Goal: Transaction & Acquisition: Obtain resource

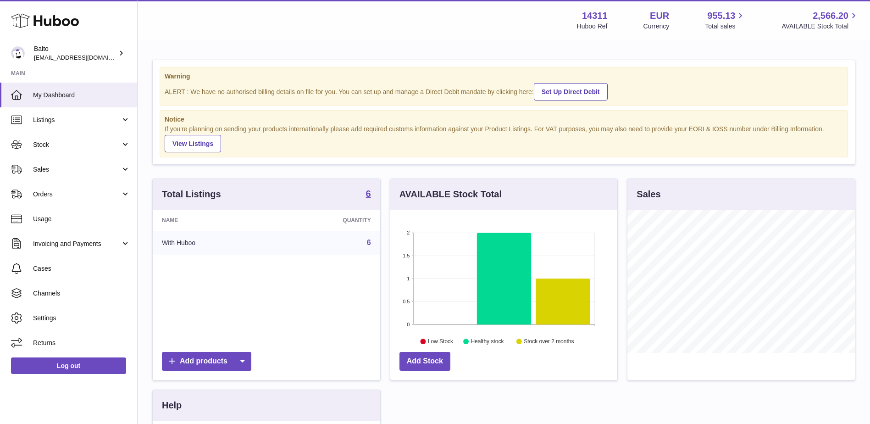
scroll to position [143, 227]
click at [56, 239] on span "Invoicing and Payments" at bounding box center [77, 243] width 88 height 9
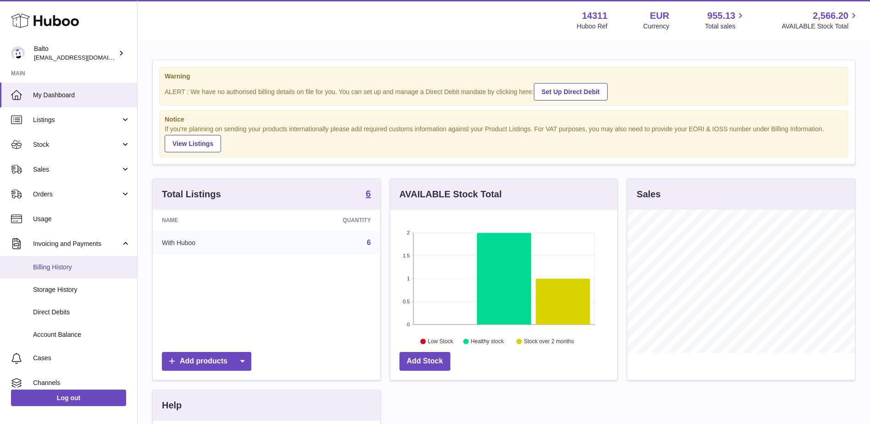
click at [89, 271] on link "Billing History" at bounding box center [68, 267] width 137 height 22
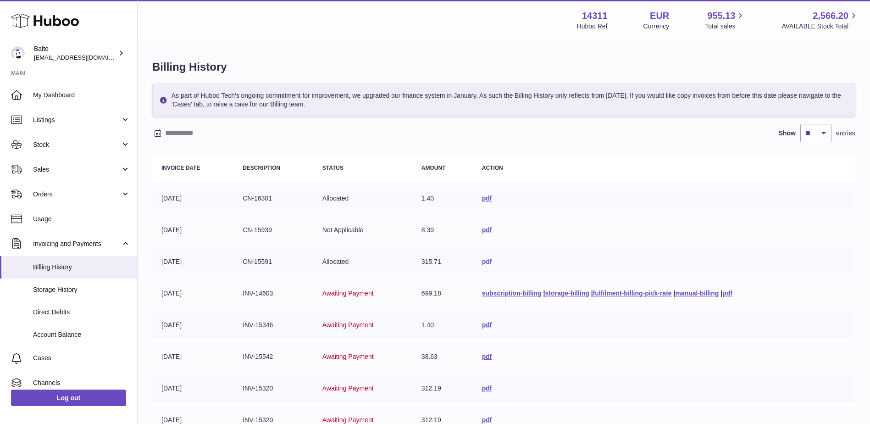
click at [482, 261] on link "pdf" at bounding box center [487, 261] width 10 height 7
drag, startPoint x: 431, startPoint y: 263, endPoint x: 383, endPoint y: 262, distance: 48.6
click at [383, 262] on tr "[DATE] CN-15591 Allocated 315.71 pdf" at bounding box center [503, 261] width 703 height 27
drag, startPoint x: 383, startPoint y: 262, endPoint x: 475, endPoint y: 261, distance: 92.1
click at [482, 261] on link "pdf" at bounding box center [487, 261] width 10 height 7
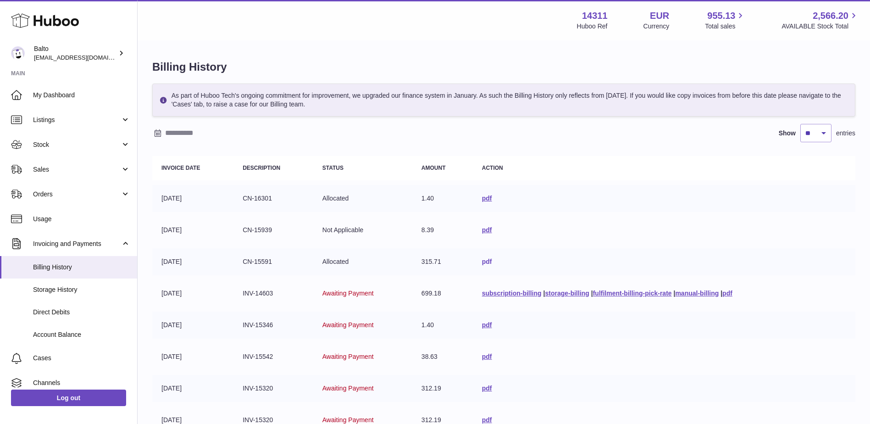
click at [482, 260] on link "pdf" at bounding box center [487, 261] width 10 height 7
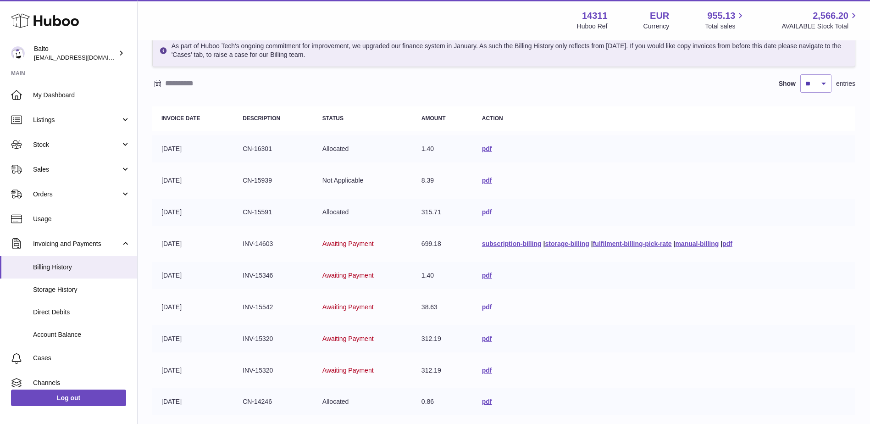
scroll to position [35, 0]
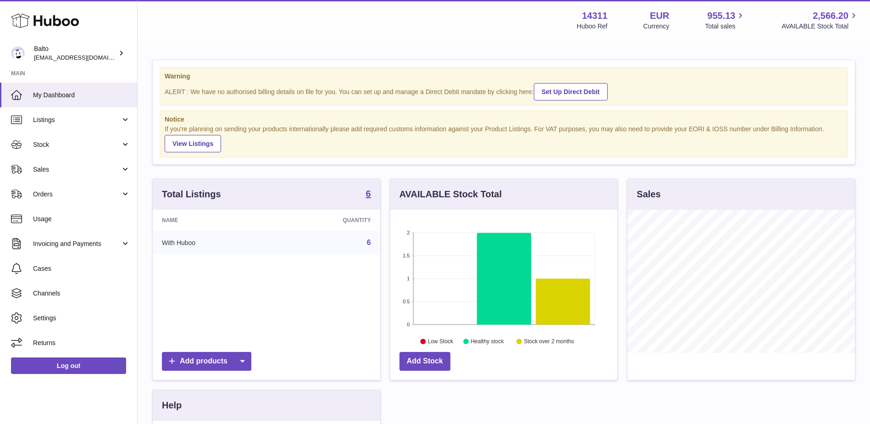
scroll to position [143, 227]
click at [82, 242] on span "Invoicing and Payments" at bounding box center [77, 243] width 88 height 9
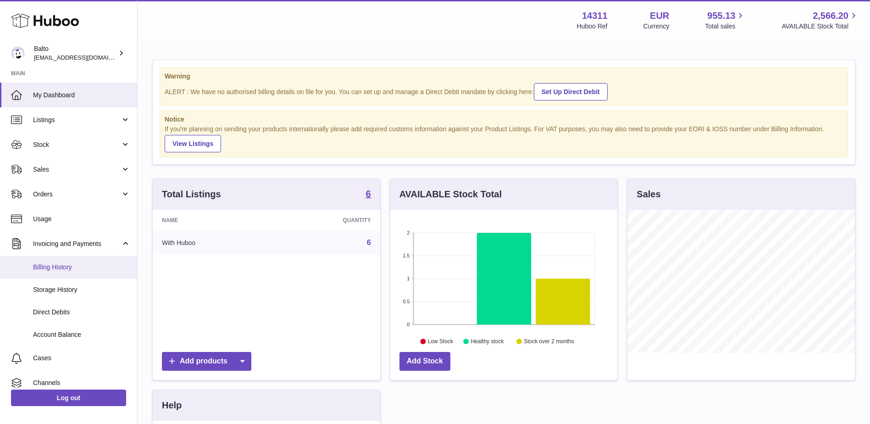
click at [88, 269] on span "Billing History" at bounding box center [81, 267] width 97 height 9
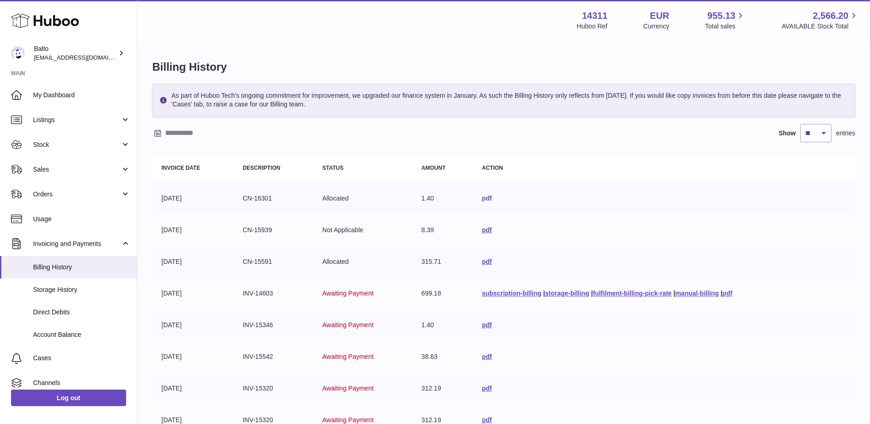
click at [482, 199] on link "pdf" at bounding box center [487, 197] width 10 height 7
click at [482, 231] on link "pdf" at bounding box center [487, 229] width 10 height 7
